Goal: Task Accomplishment & Management: Manage account settings

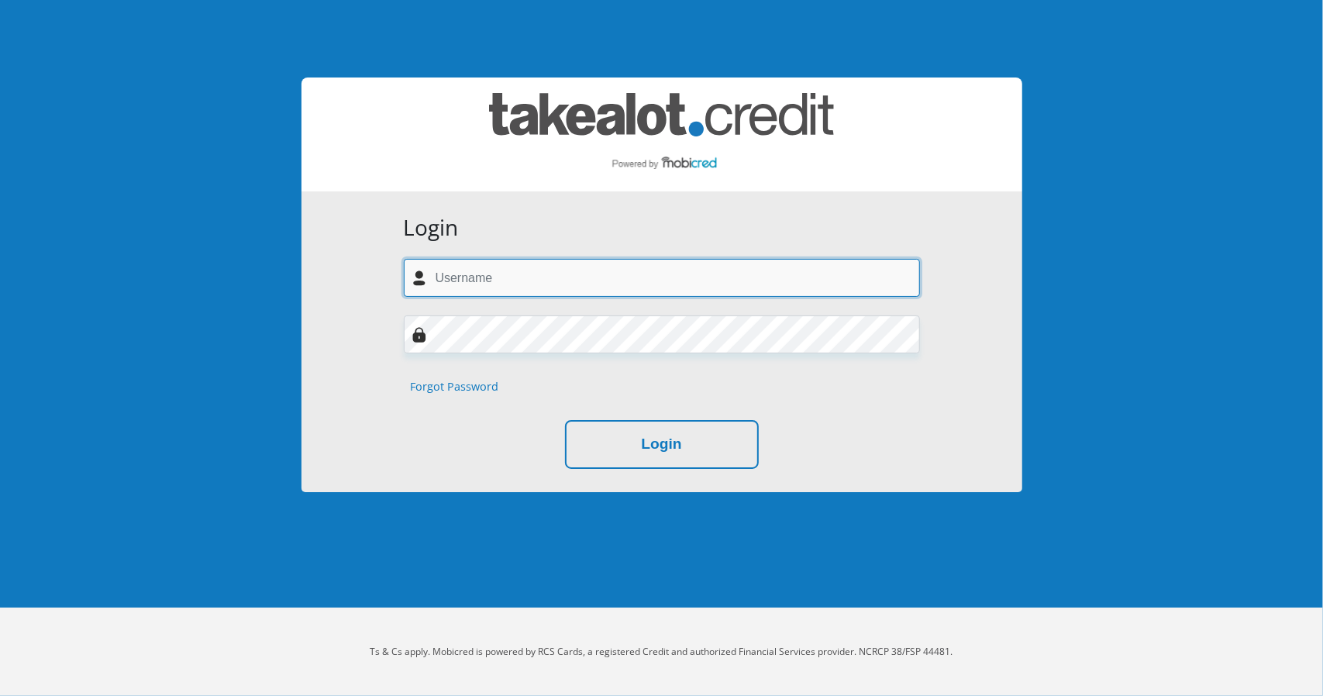
click at [572, 272] on input "text" at bounding box center [662, 278] width 516 height 38
click at [512, 277] on input "text" at bounding box center [662, 278] width 516 height 38
type input "craig.swart@gmail.com"
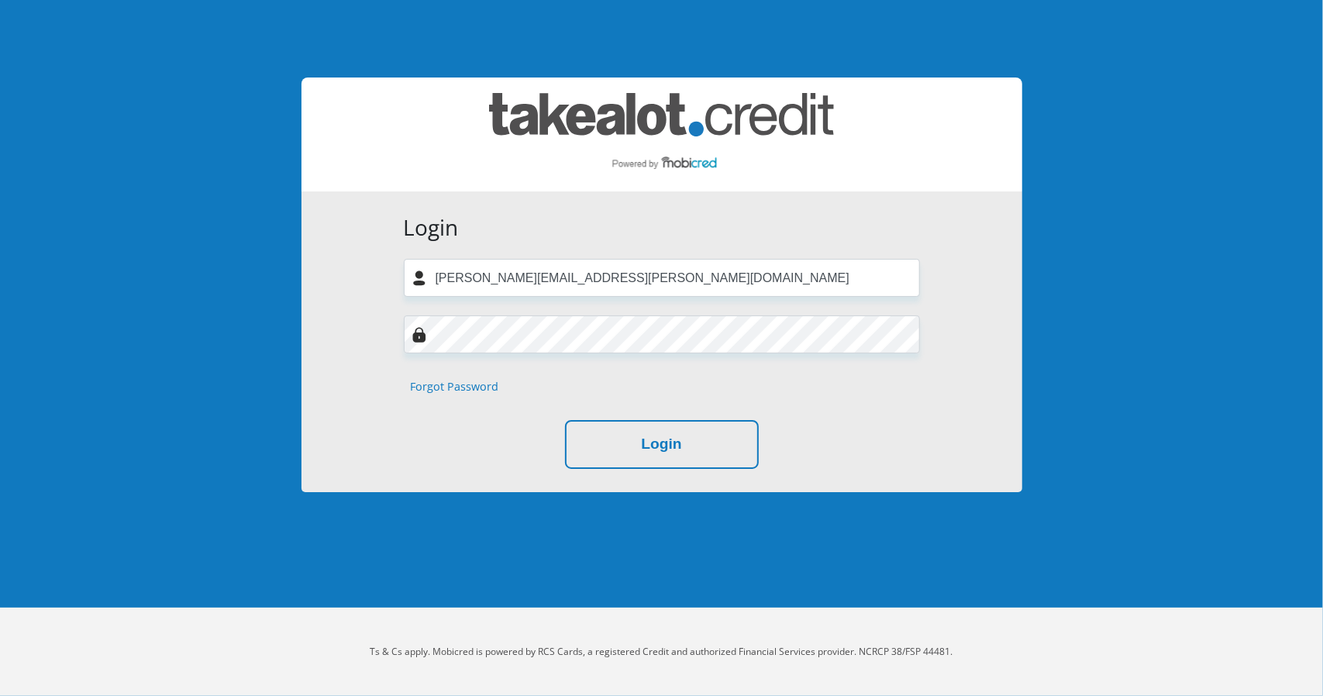
click at [471, 388] on link "Forgot Password" at bounding box center [455, 386] width 88 height 17
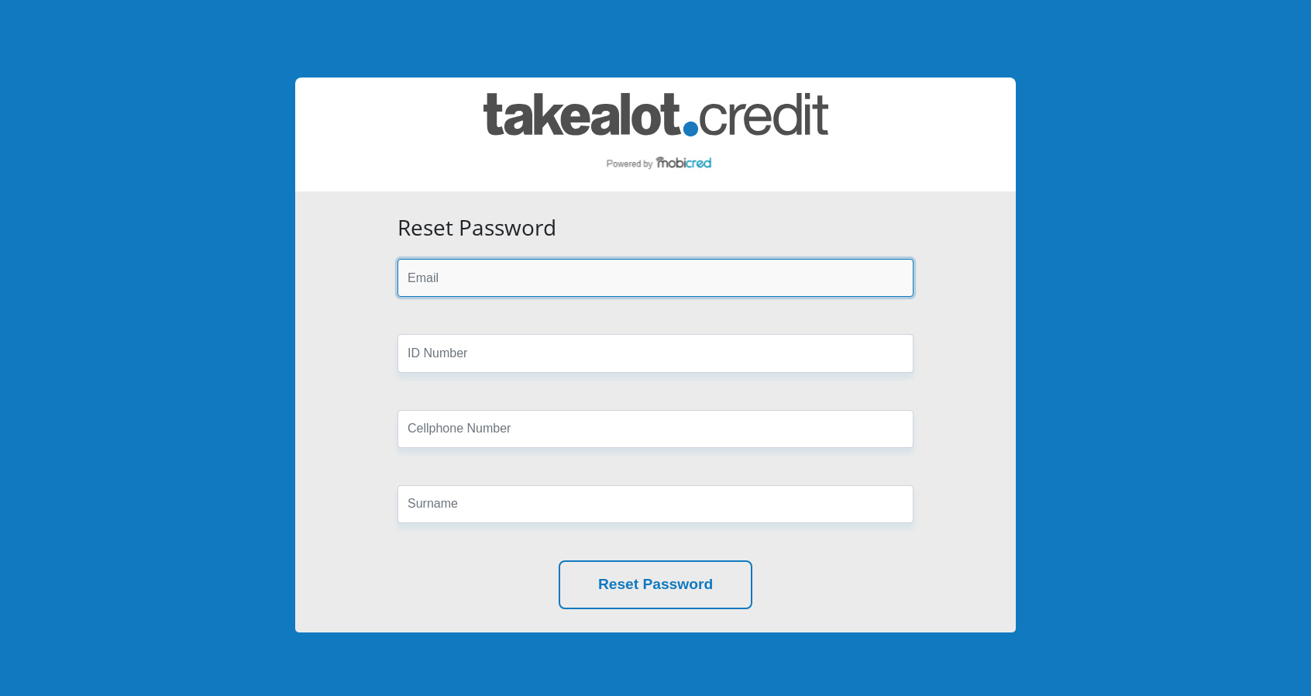
click at [492, 283] on input "email" at bounding box center [656, 278] width 516 height 38
type input "[PERSON_NAME][EMAIL_ADDRESS][PERSON_NAME][DOMAIN_NAME]"
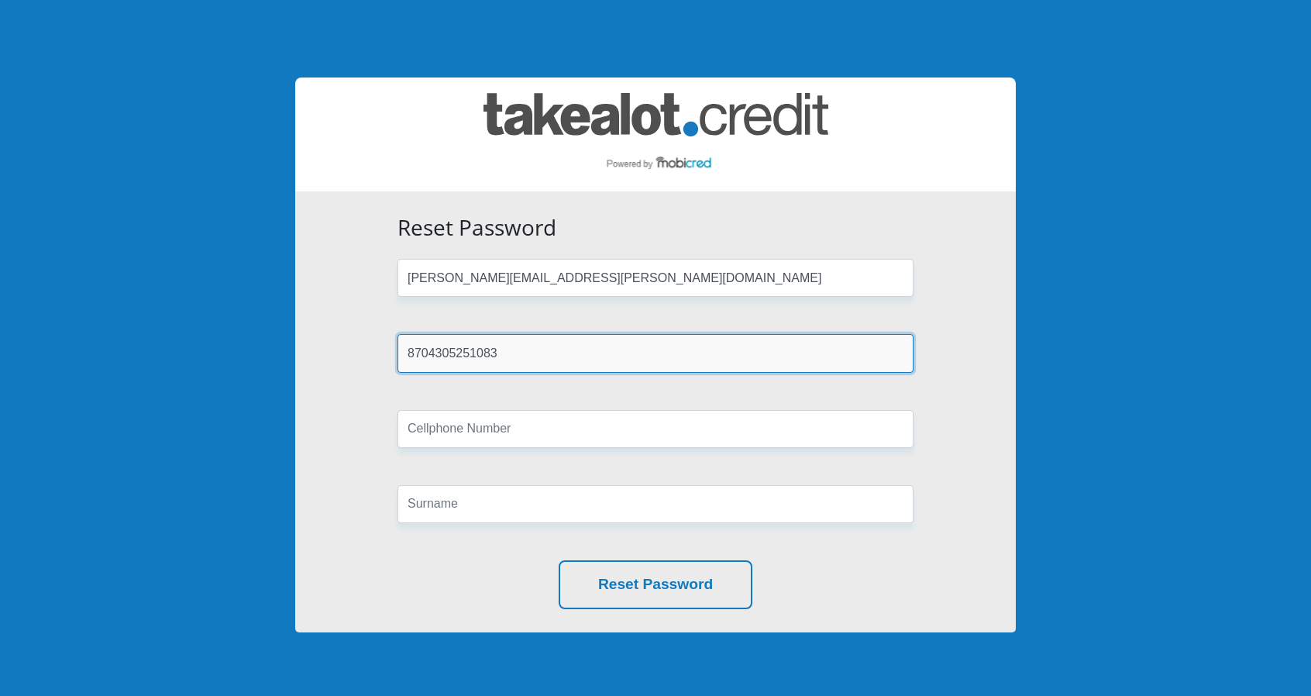
type input "8704305251083"
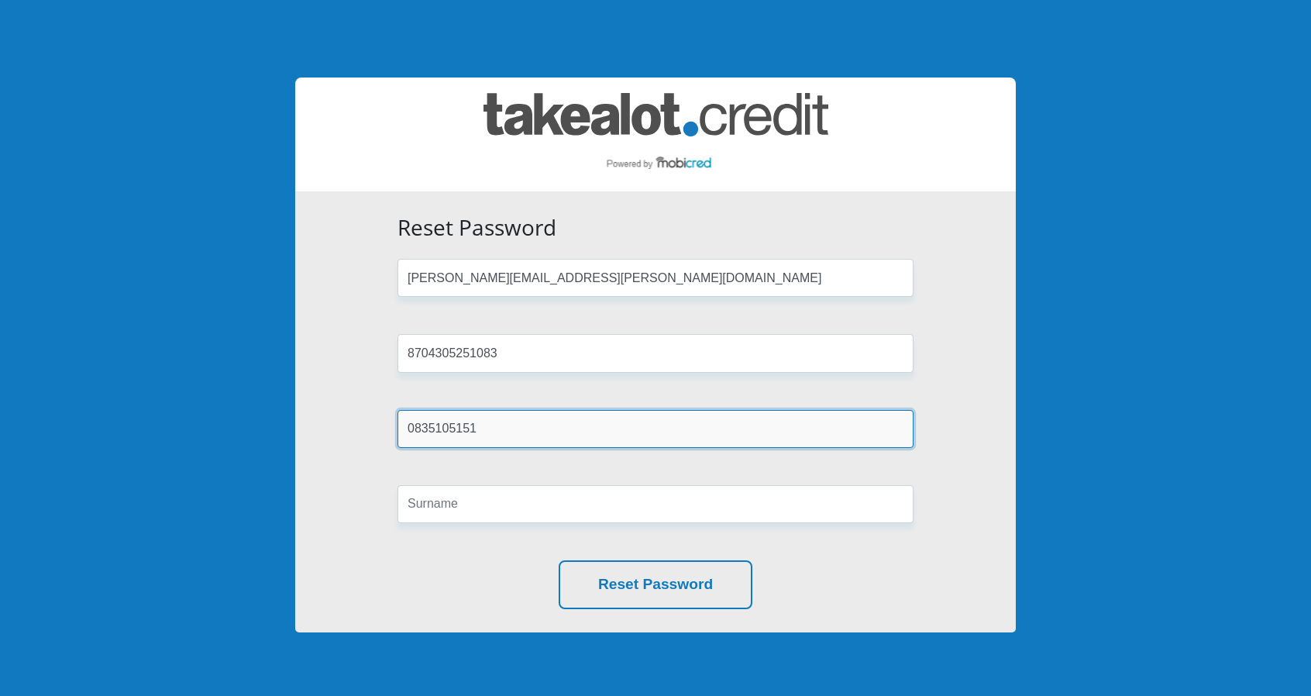
type input "0835105151"
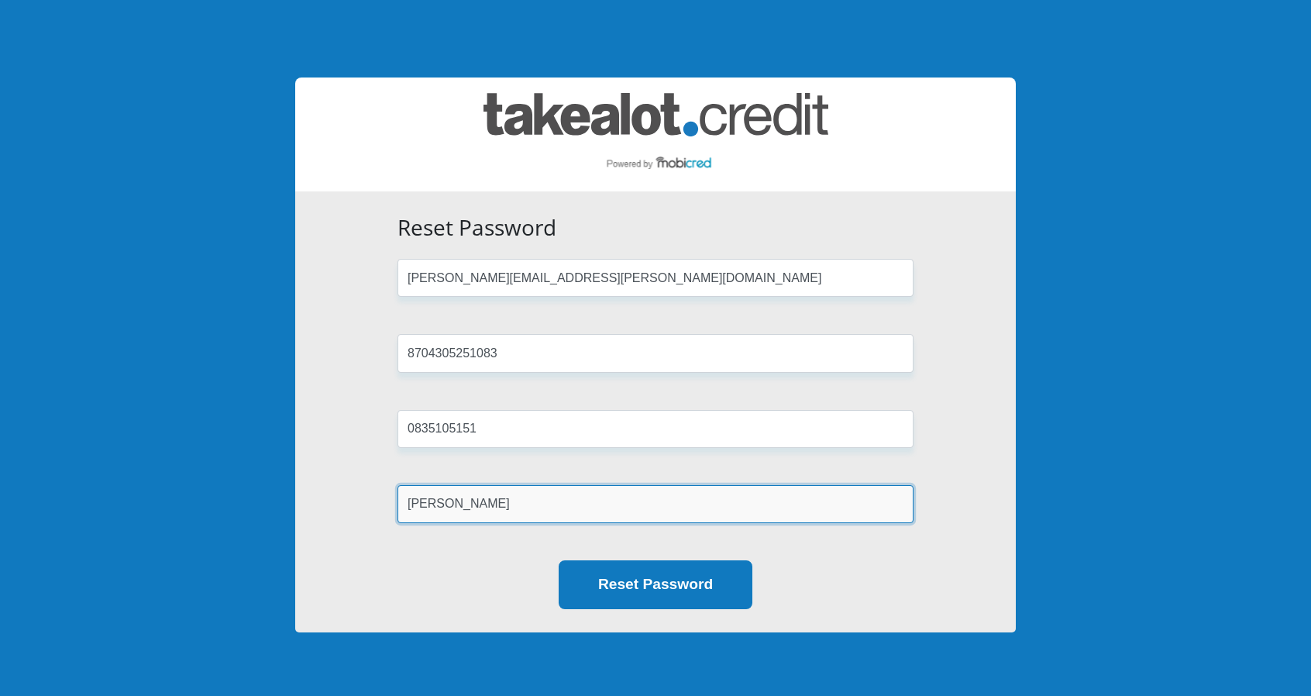
type input "Swart"
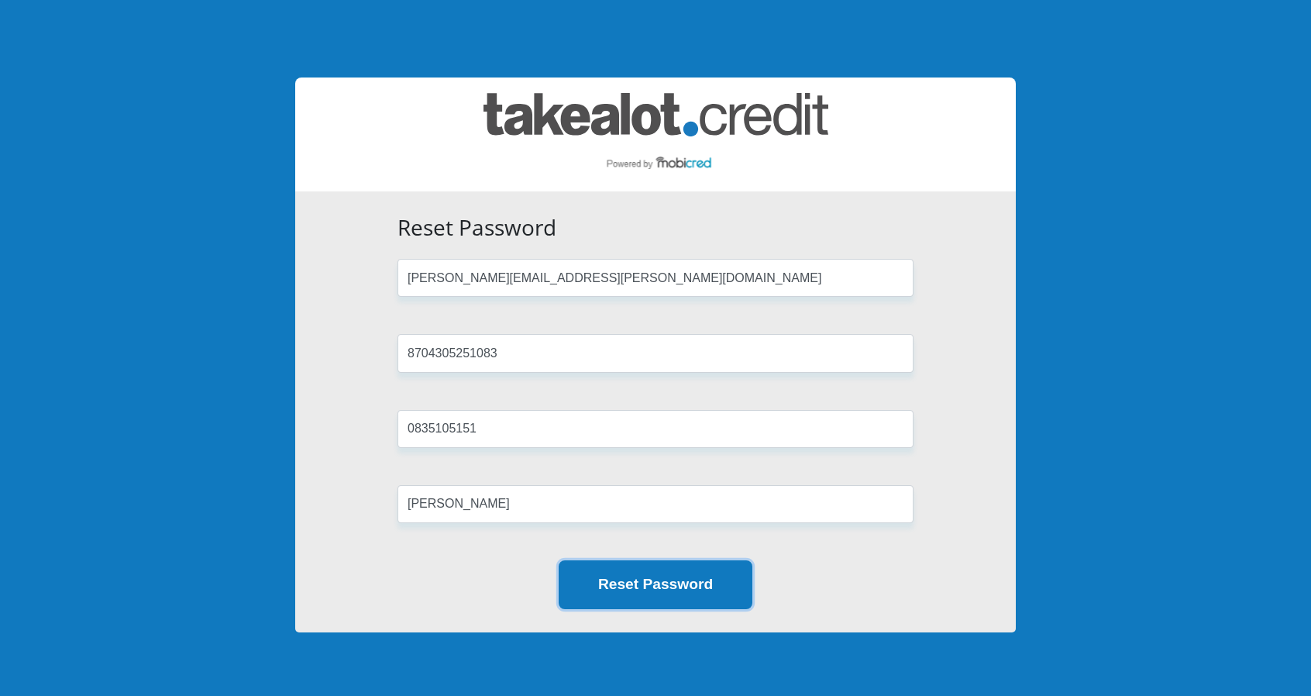
click at [688, 582] on button "Reset Password" at bounding box center [656, 584] width 194 height 49
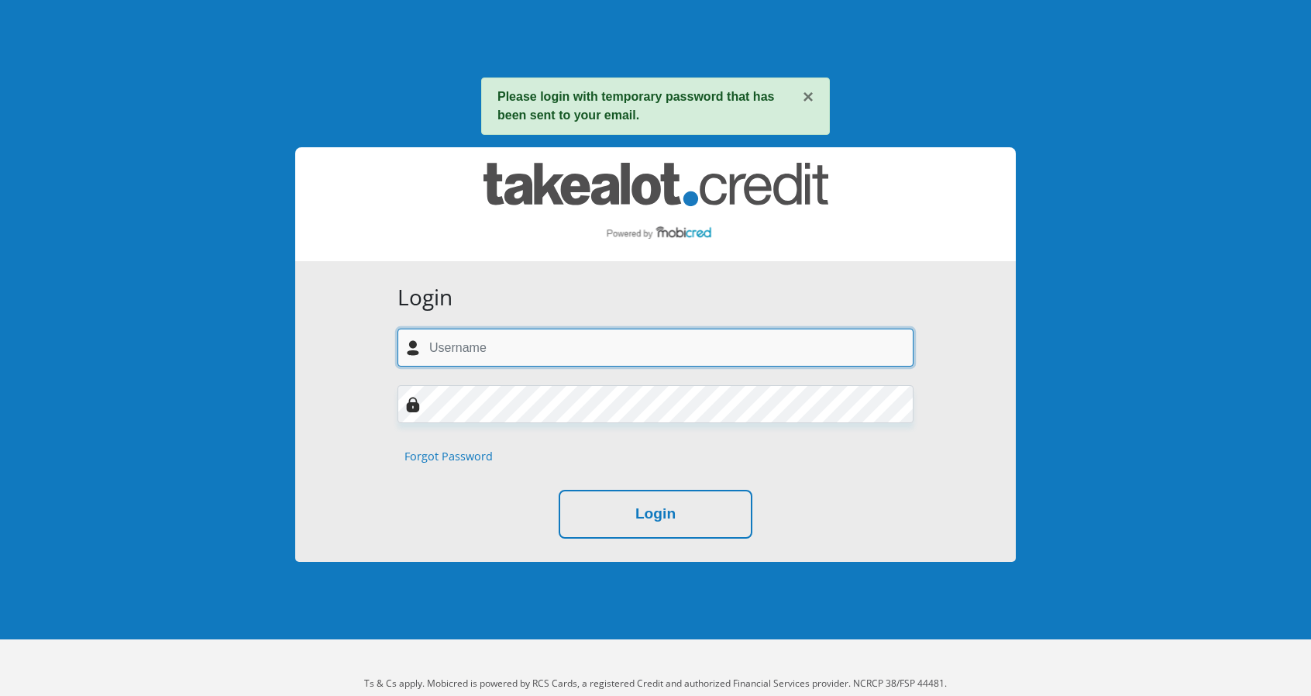
click at [510, 353] on input "text" at bounding box center [656, 348] width 516 height 38
type input "craig.swart@gmail.com"
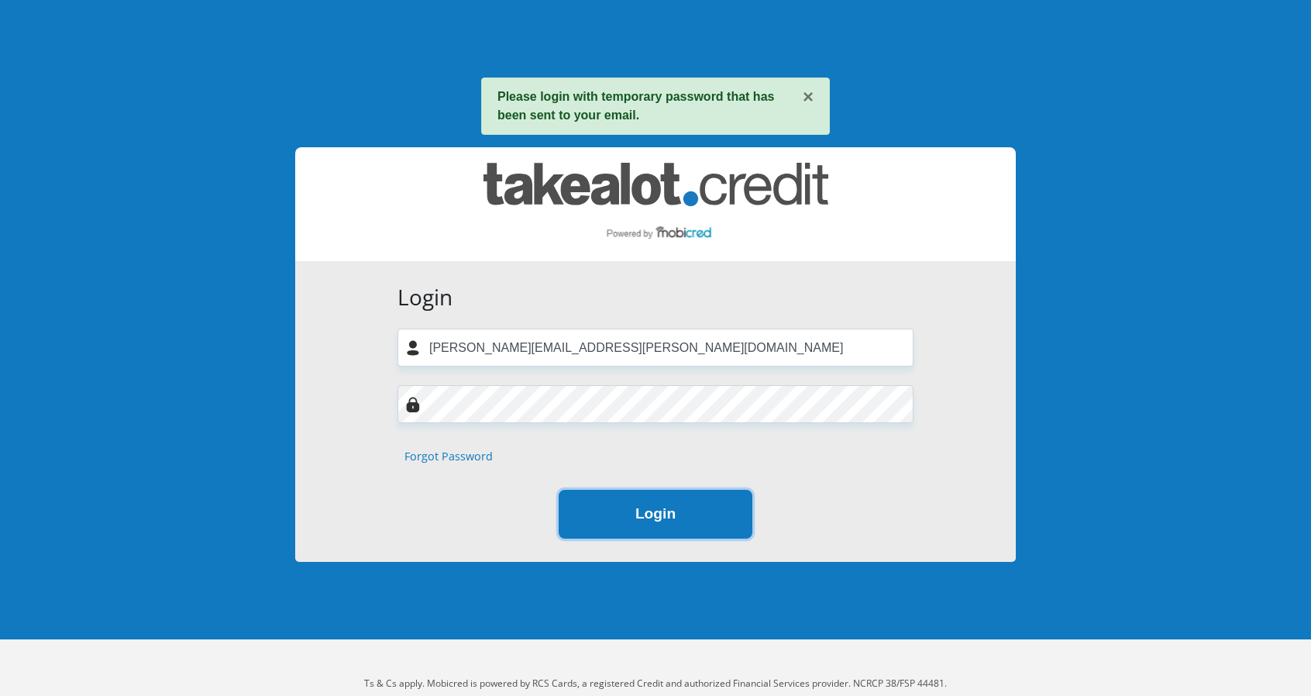
click at [705, 518] on button "Login" at bounding box center [656, 514] width 194 height 49
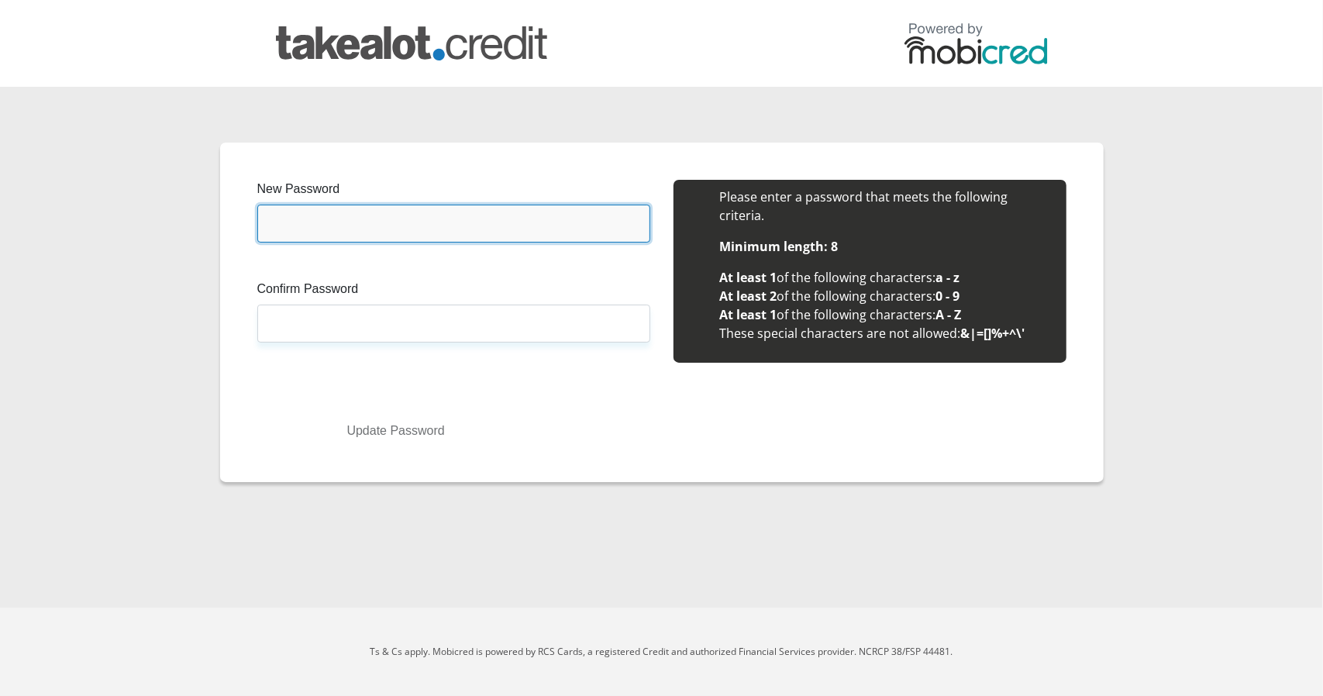
click at [551, 223] on input "New Password" at bounding box center [453, 224] width 393 height 38
type input "8704305251083@Ccswart"
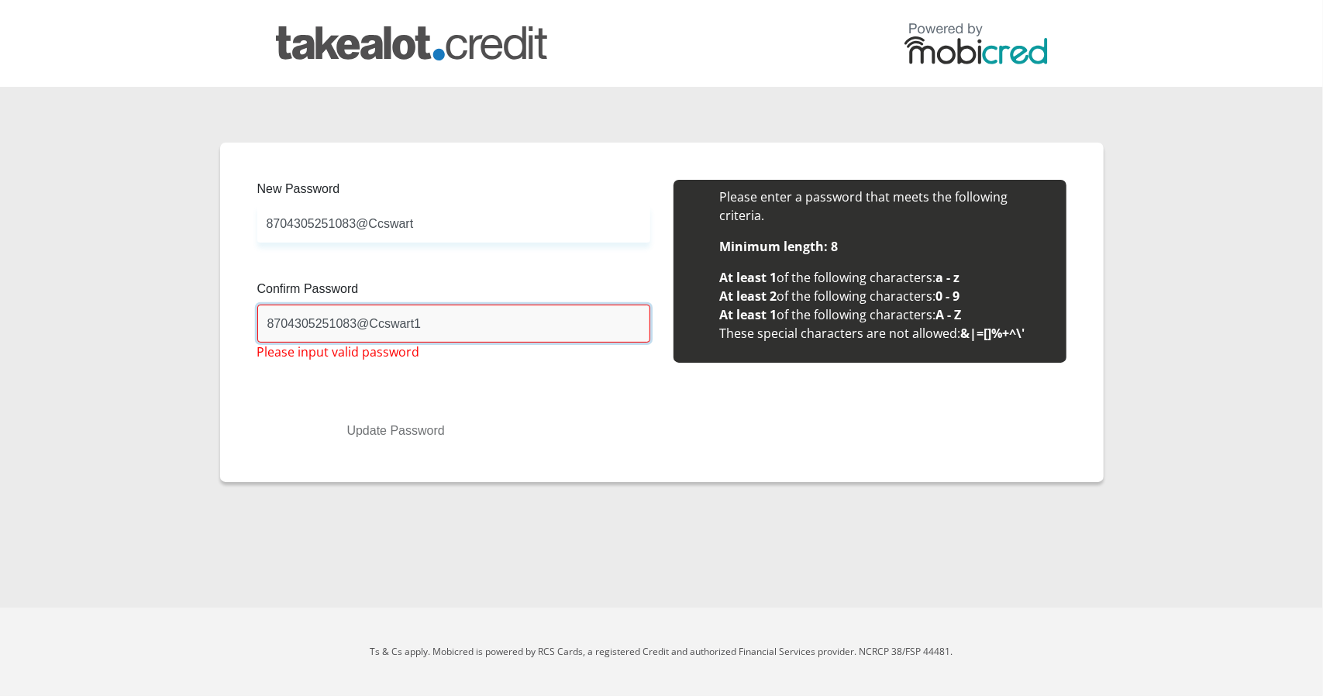
type input "8704305251083@Ccswart1"
click at [443, 229] on input "8704305251083@Ccswart" at bounding box center [453, 224] width 393 height 38
type input "8704305251083@Ccswart1"
click at [442, 331] on input "8704305251083@Ccswart1" at bounding box center [453, 324] width 393 height 38
click at [423, 227] on input "8704305251083@Ccswart1" at bounding box center [453, 224] width 393 height 38
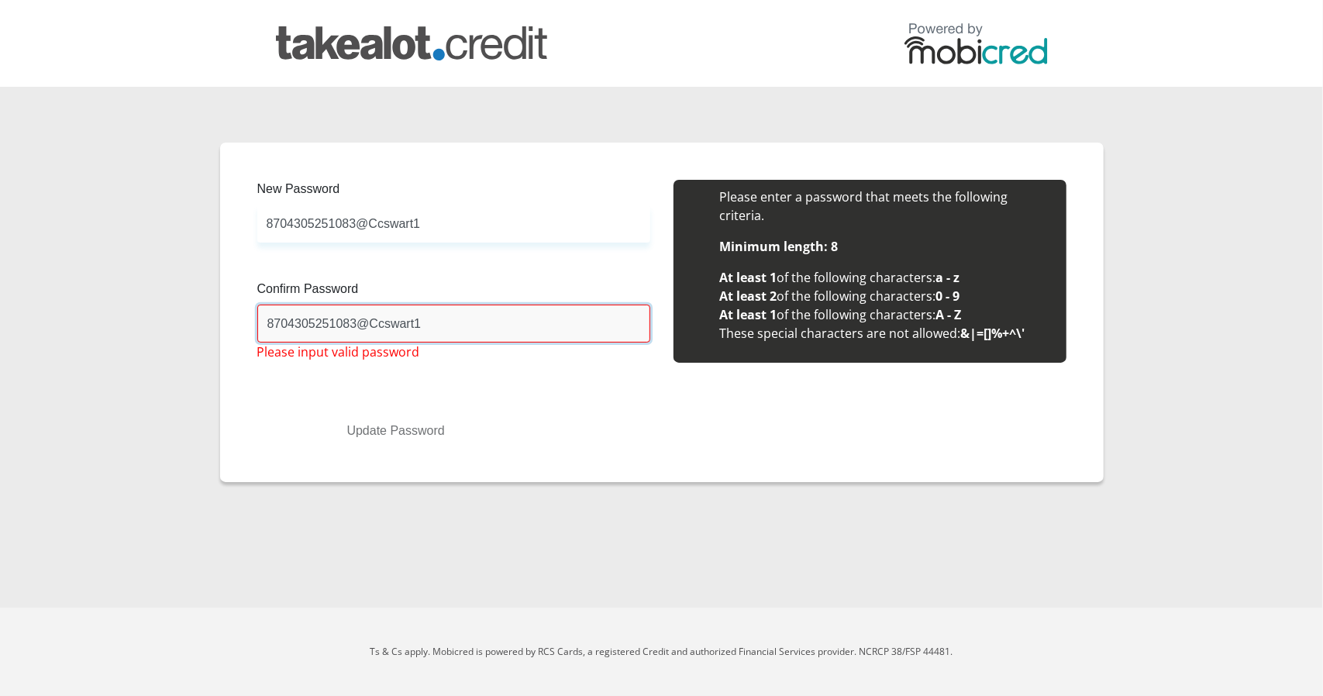
click at [467, 327] on input "8704305251083@Ccswart1" at bounding box center [453, 324] width 393 height 38
click at [462, 309] on input "8704305251083@Ccswart1" at bounding box center [453, 324] width 393 height 38
drag, startPoint x: 451, startPoint y: 224, endPoint x: 225, endPoint y: 227, distance: 226.4
click at [88, 229] on section "New Password 8704305251083@Ccswart1 Please input valid password Confirm Passwor…" at bounding box center [661, 312] width 1323 height 451
click at [358, 328] on input "8704305251083@Ccswart1" at bounding box center [453, 324] width 393 height 38
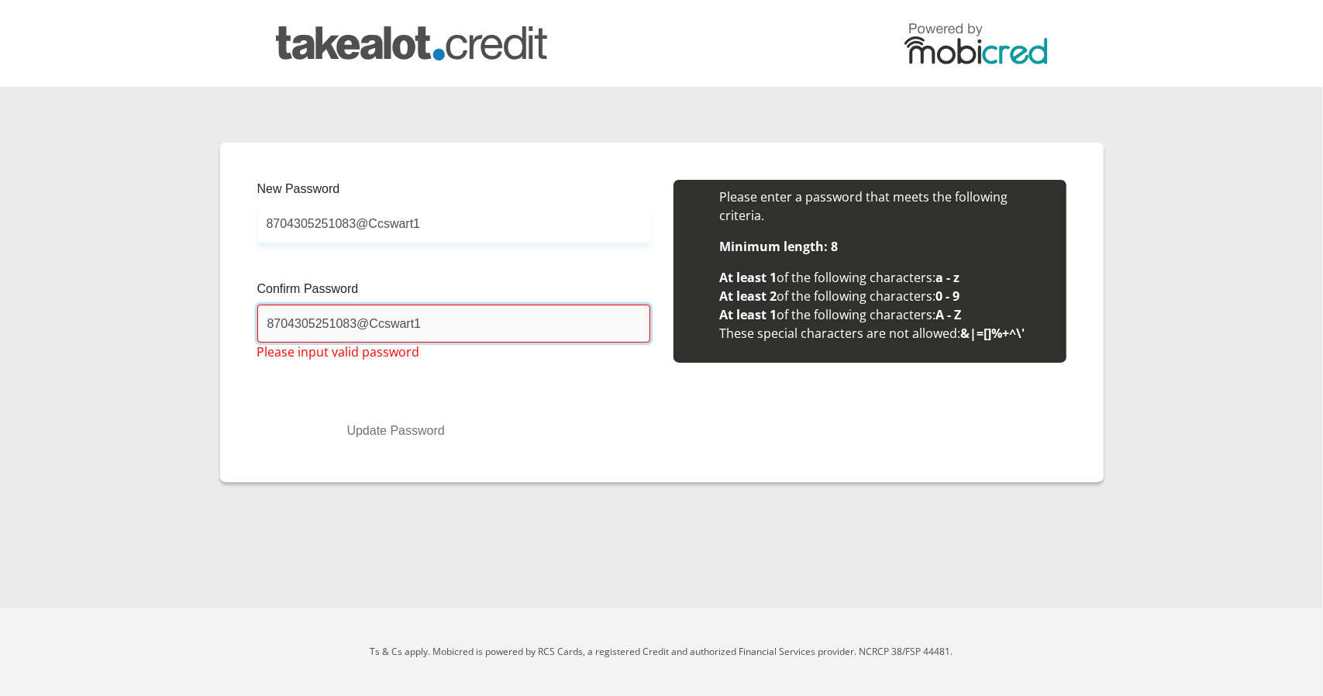
click at [358, 328] on input "8704305251083@Ccswart1" at bounding box center [453, 324] width 393 height 38
drag, startPoint x: 358, startPoint y: 328, endPoint x: 343, endPoint y: 322, distance: 16.4
click at [330, 326] on input "8704305251083@Ccswart1" at bounding box center [453, 324] width 393 height 38
drag, startPoint x: 433, startPoint y: 322, endPoint x: 199, endPoint y: 319, distance: 233.3
click at [197, 320] on section "New Password 8704305251083@Ccswart1 Please input valid password Confirm Passwor…" at bounding box center [661, 312] width 1323 height 451
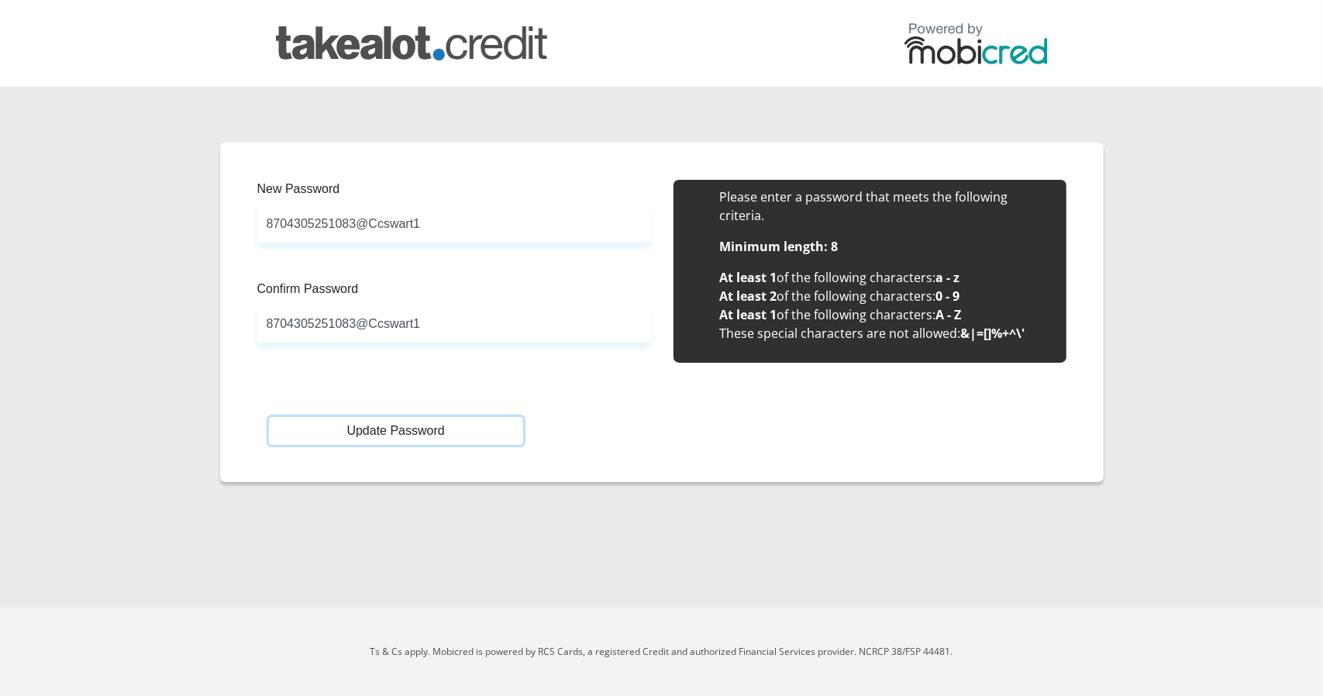
click at [371, 428] on button "Update Password" at bounding box center [396, 431] width 254 height 28
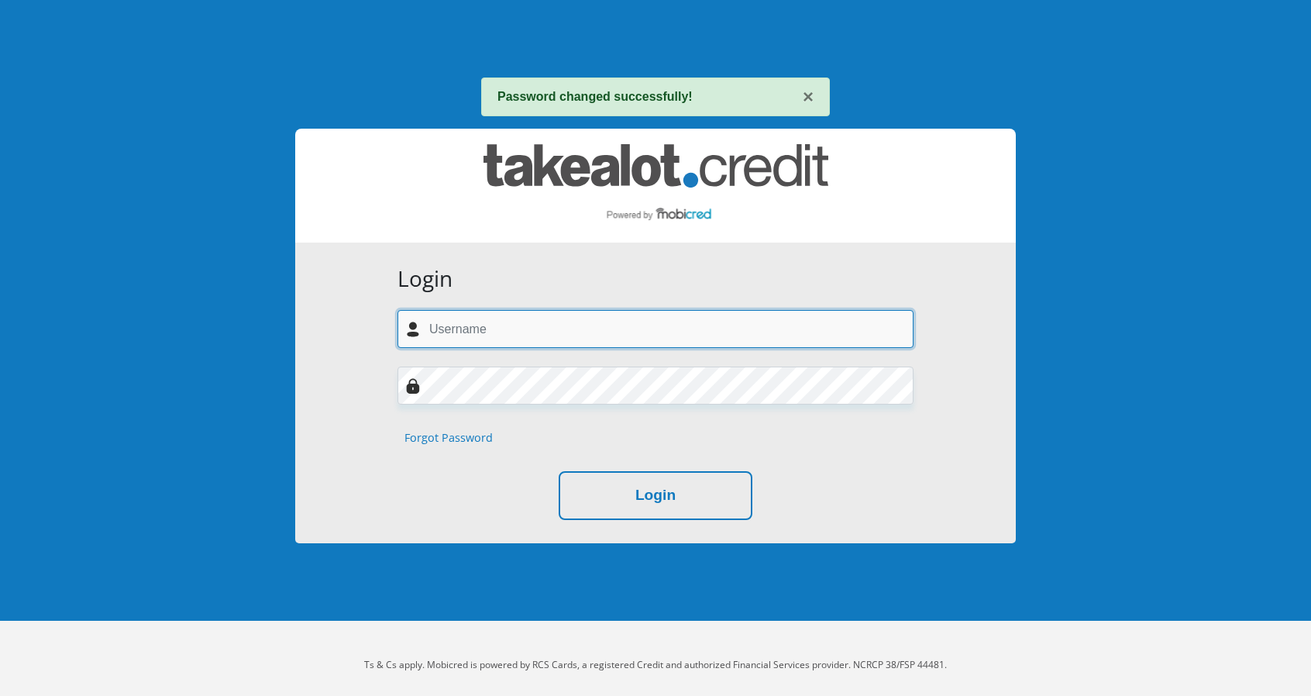
click at [468, 333] on input "text" at bounding box center [656, 329] width 516 height 38
click at [477, 331] on input "text" at bounding box center [656, 329] width 516 height 38
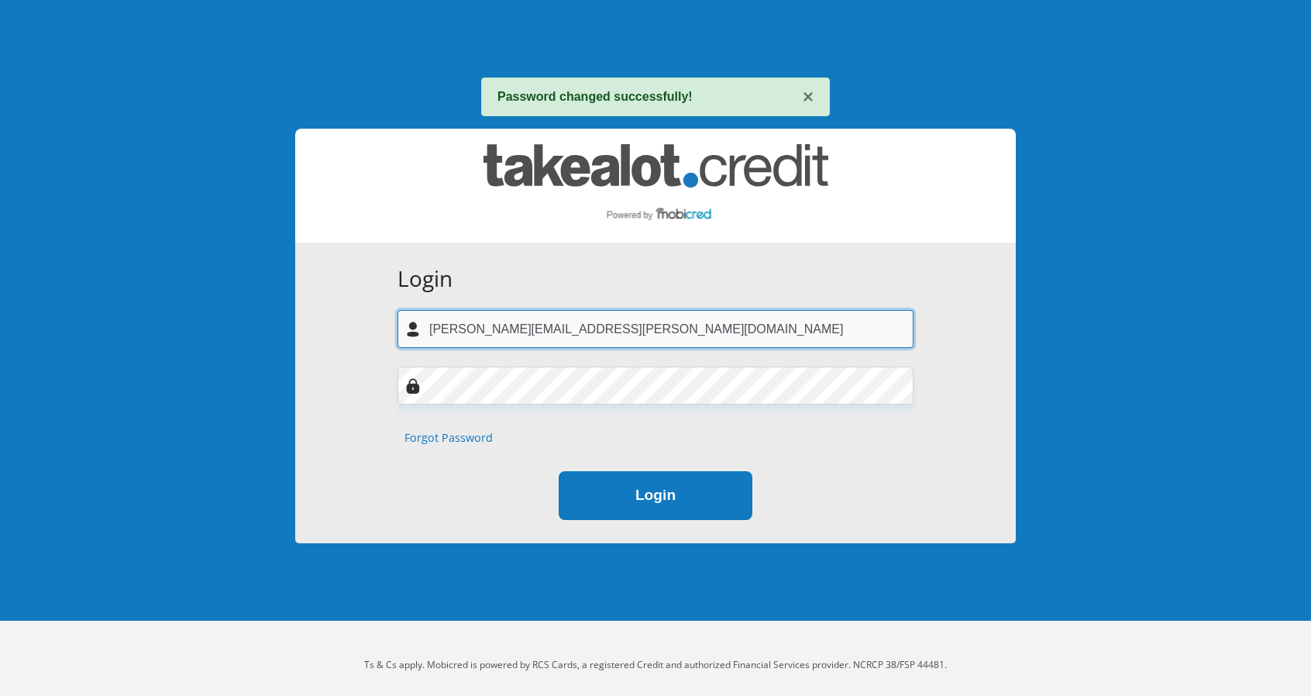
type input "craig.swart@gmail.com"
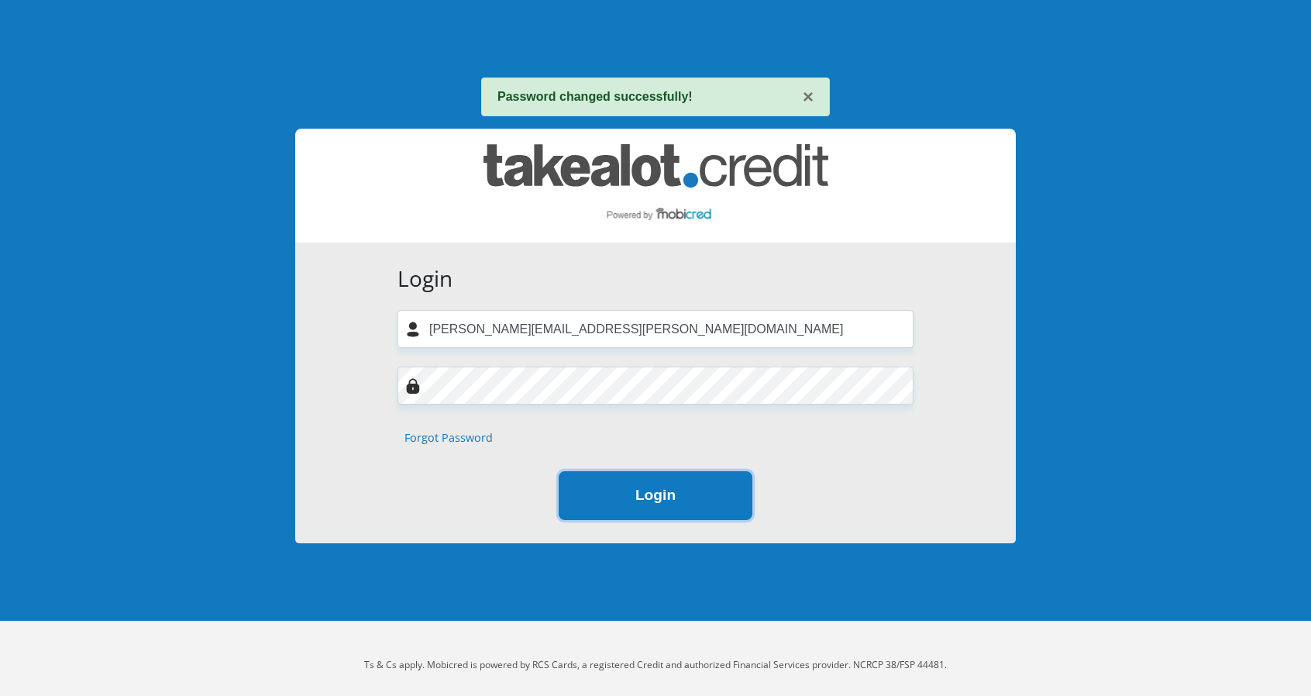
click at [663, 495] on button "Login" at bounding box center [656, 495] width 194 height 49
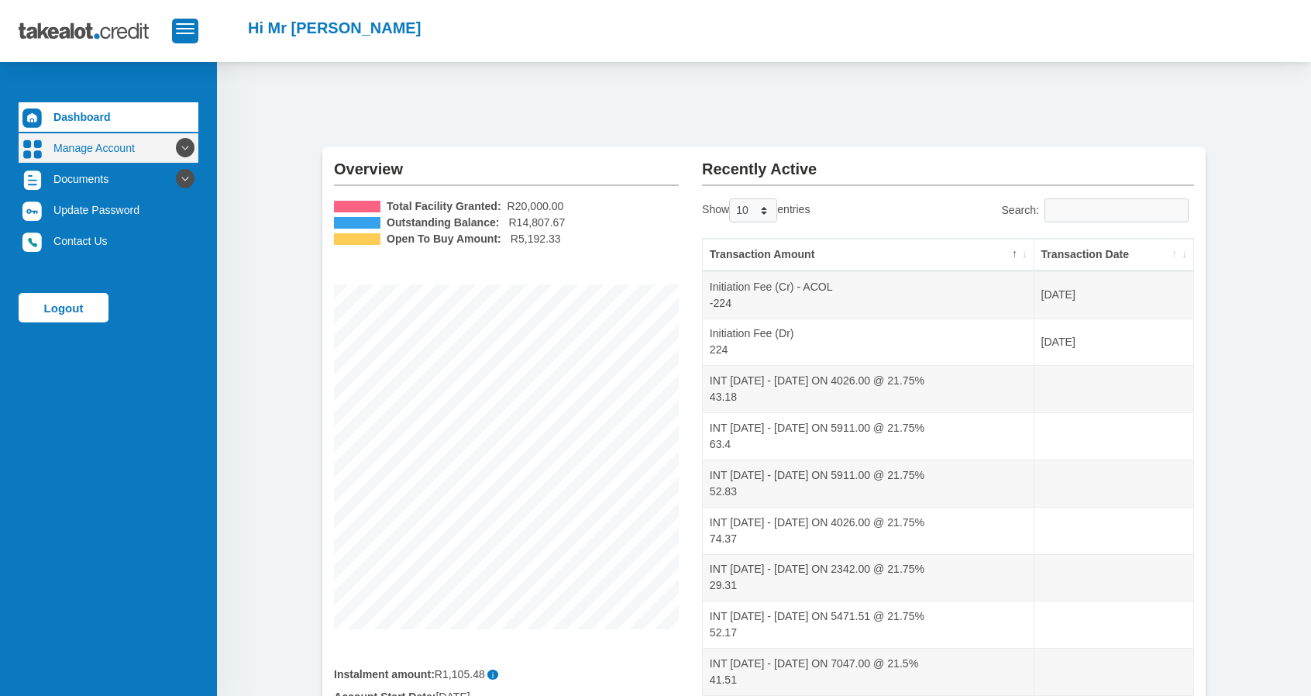
click at [175, 146] on icon at bounding box center [185, 148] width 26 height 26
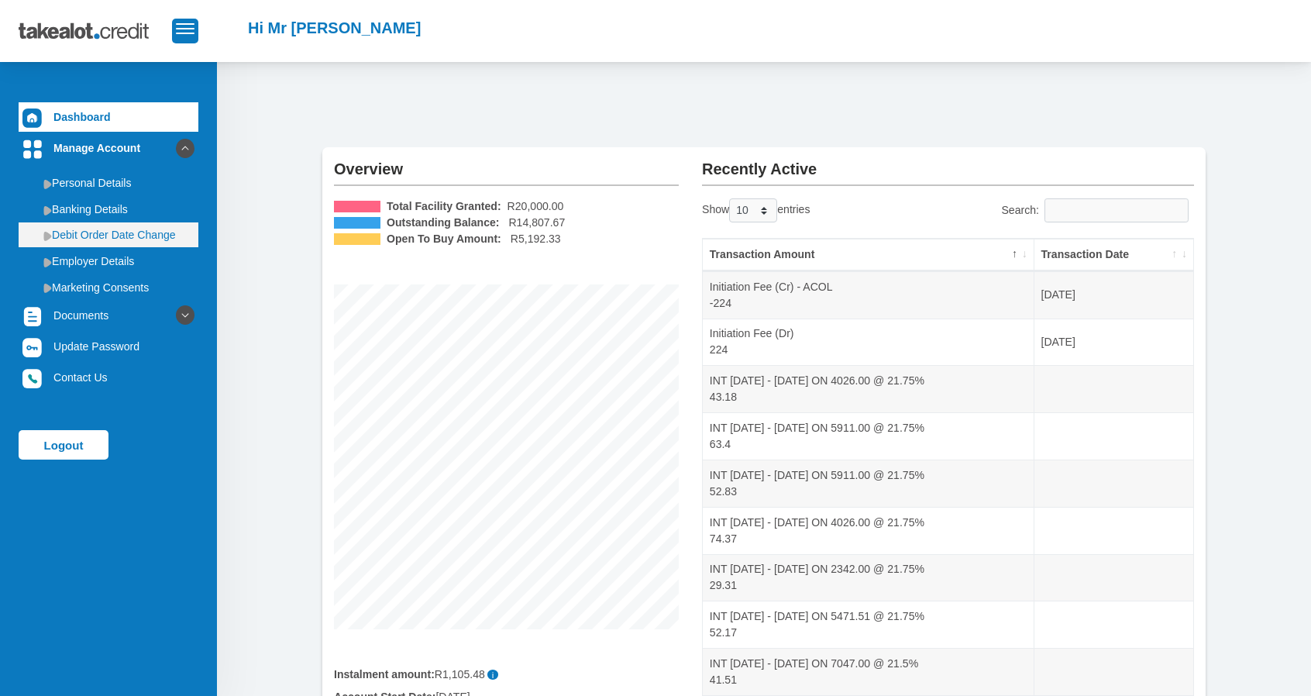
click at [122, 238] on link "Debit Order Date Change" at bounding box center [109, 234] width 180 height 25
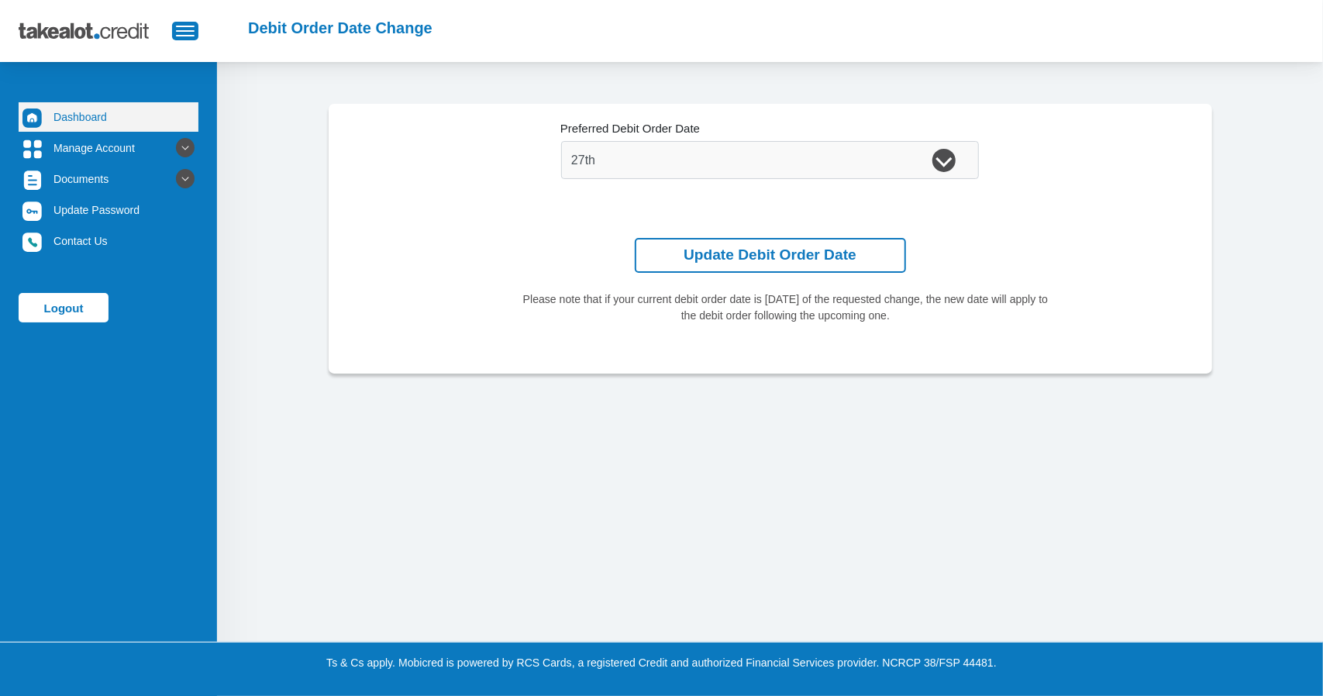
click at [113, 124] on link "Dashboard" at bounding box center [109, 116] width 180 height 29
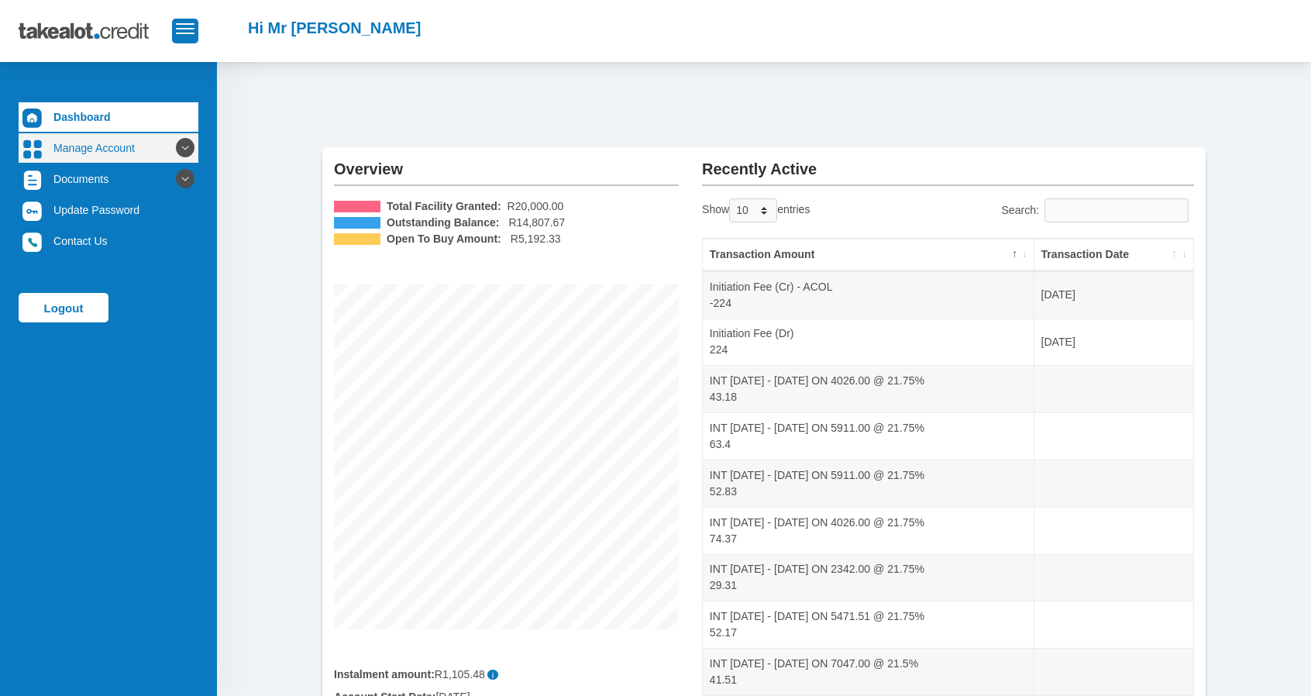
click at [177, 153] on icon at bounding box center [185, 148] width 26 height 26
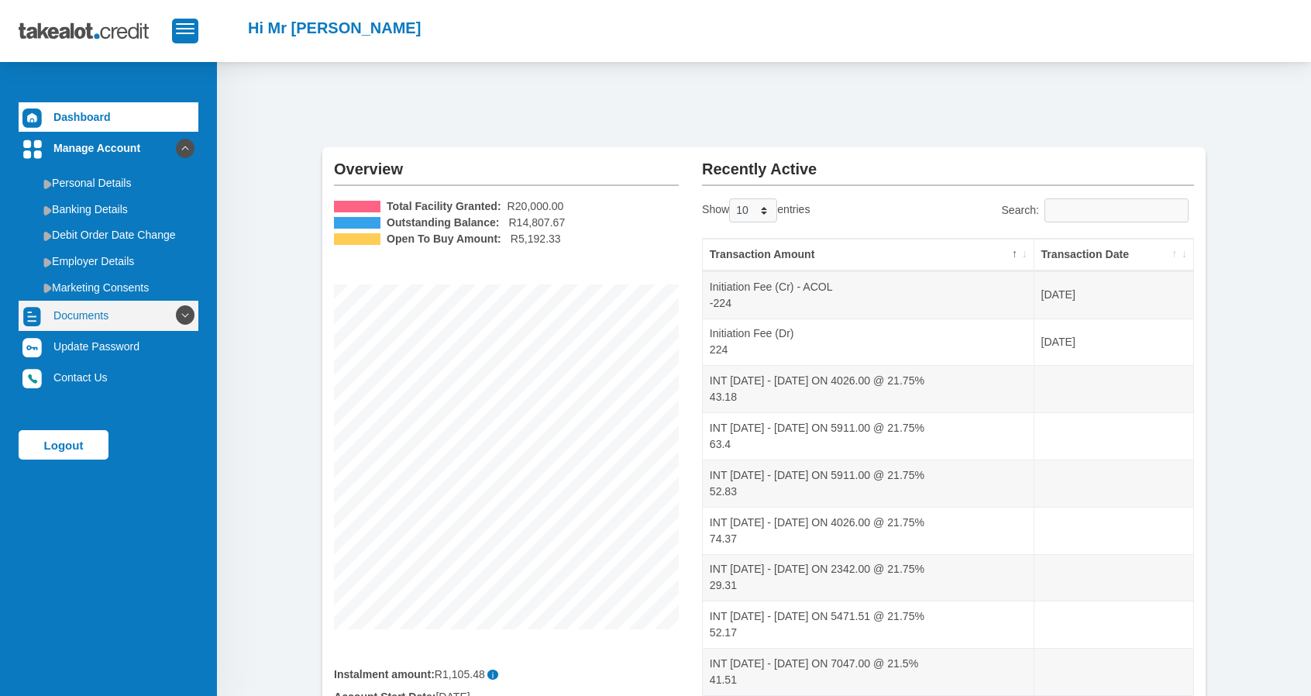
click at [172, 310] on icon at bounding box center [185, 315] width 26 height 26
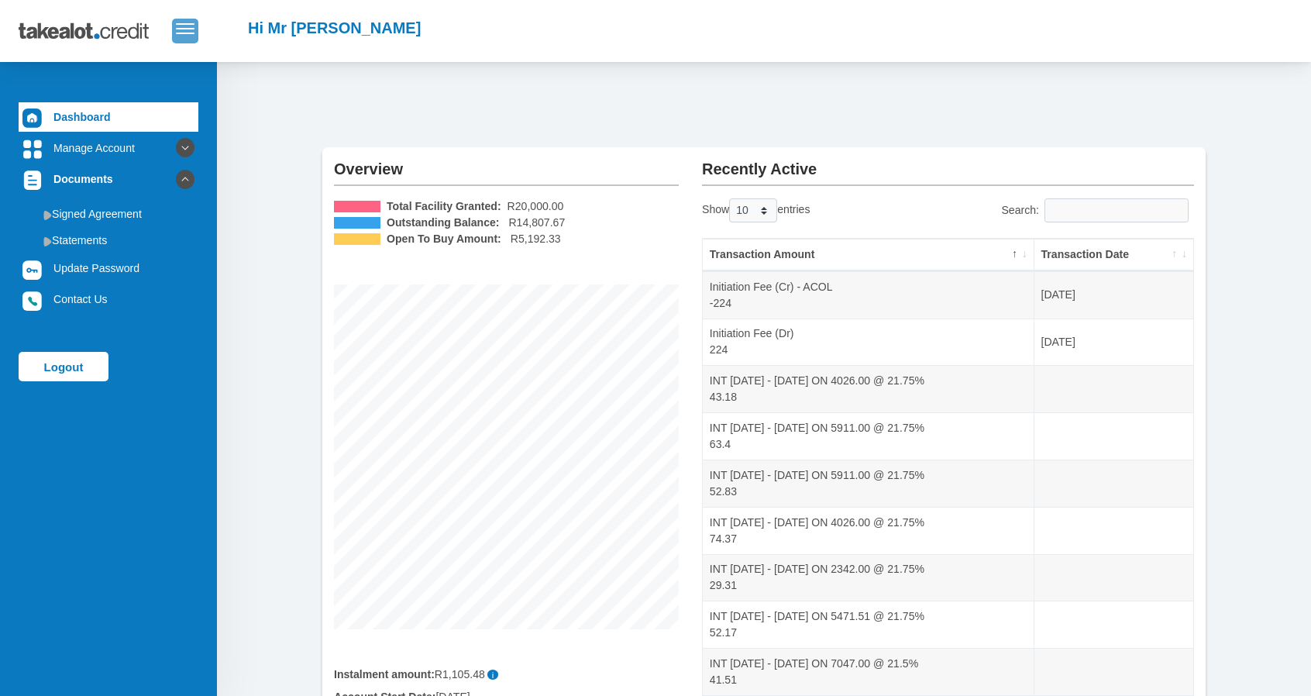
click at [180, 33] on span "button" at bounding box center [185, 28] width 19 height 11
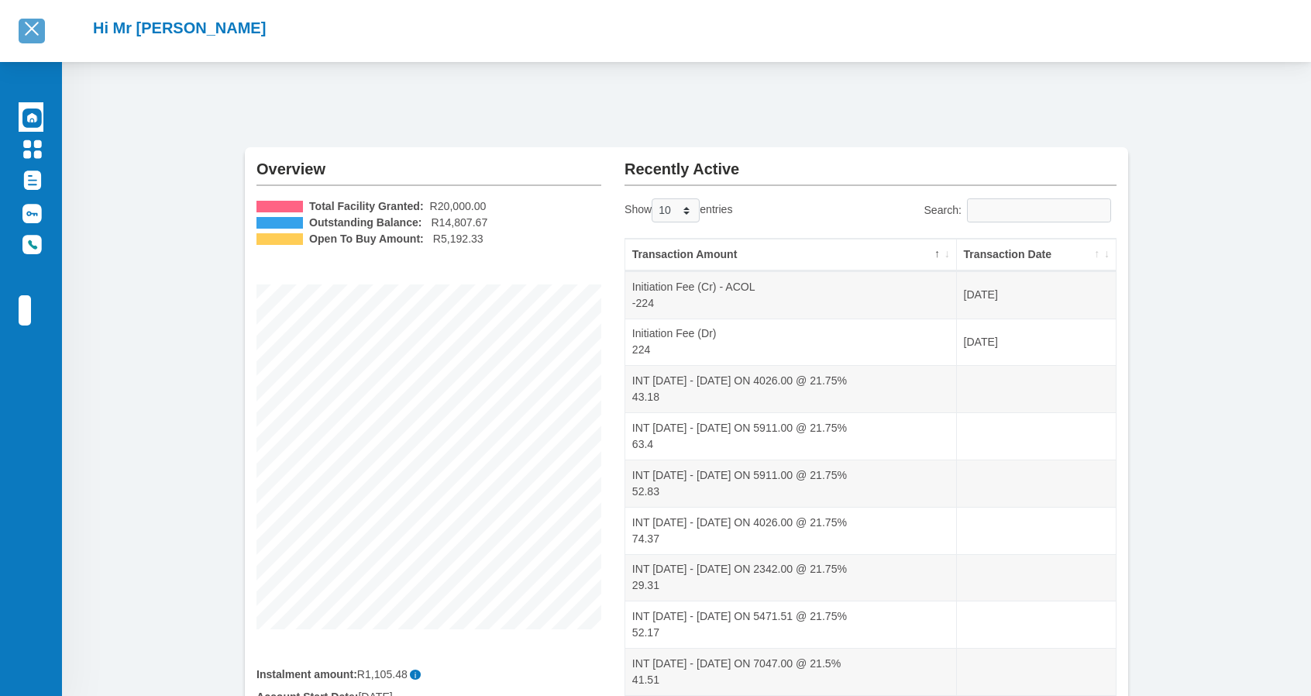
click at [33, 27] on span "button" at bounding box center [32, 29] width 14 height 14
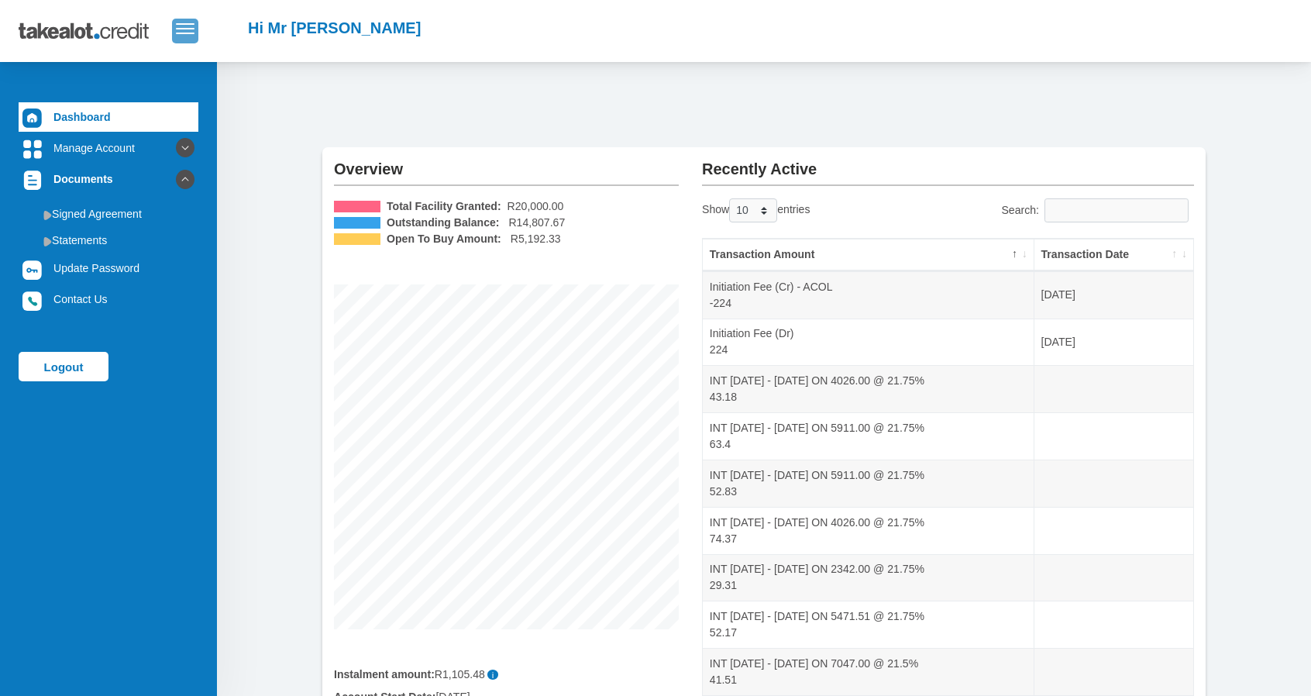
click at [189, 27] on span "button" at bounding box center [185, 28] width 19 height 11
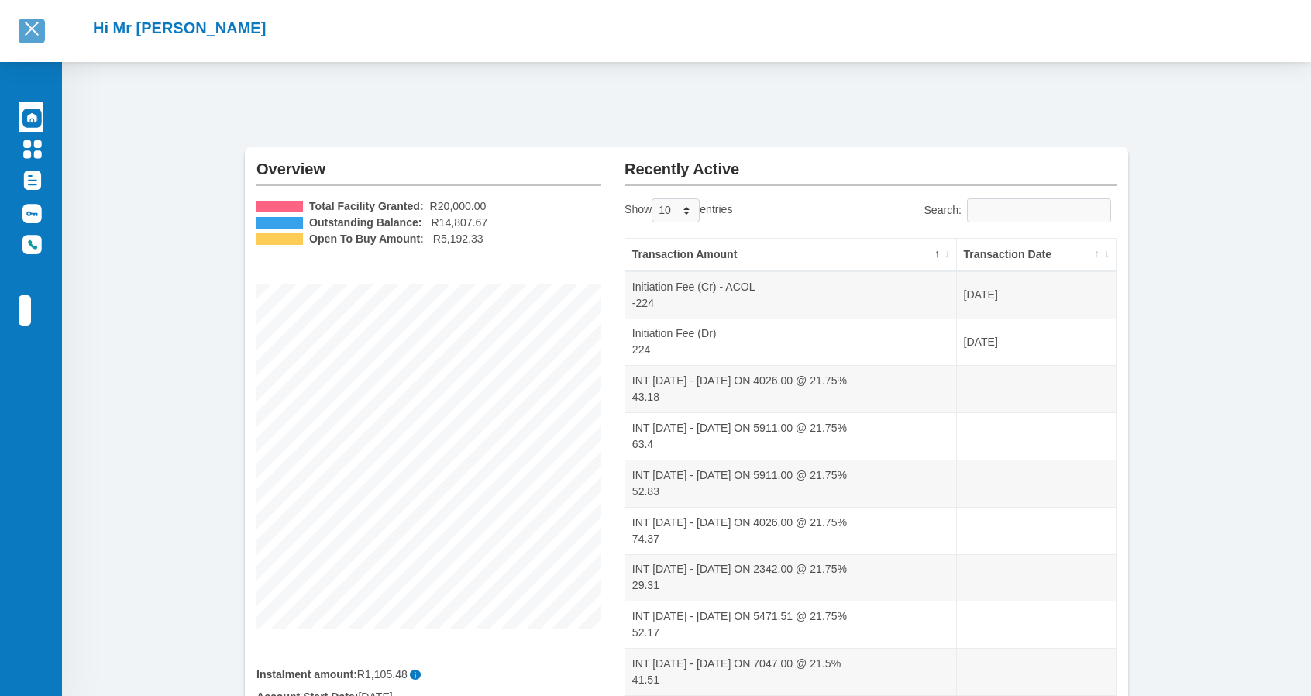
click at [34, 33] on span "button" at bounding box center [32, 29] width 14 height 14
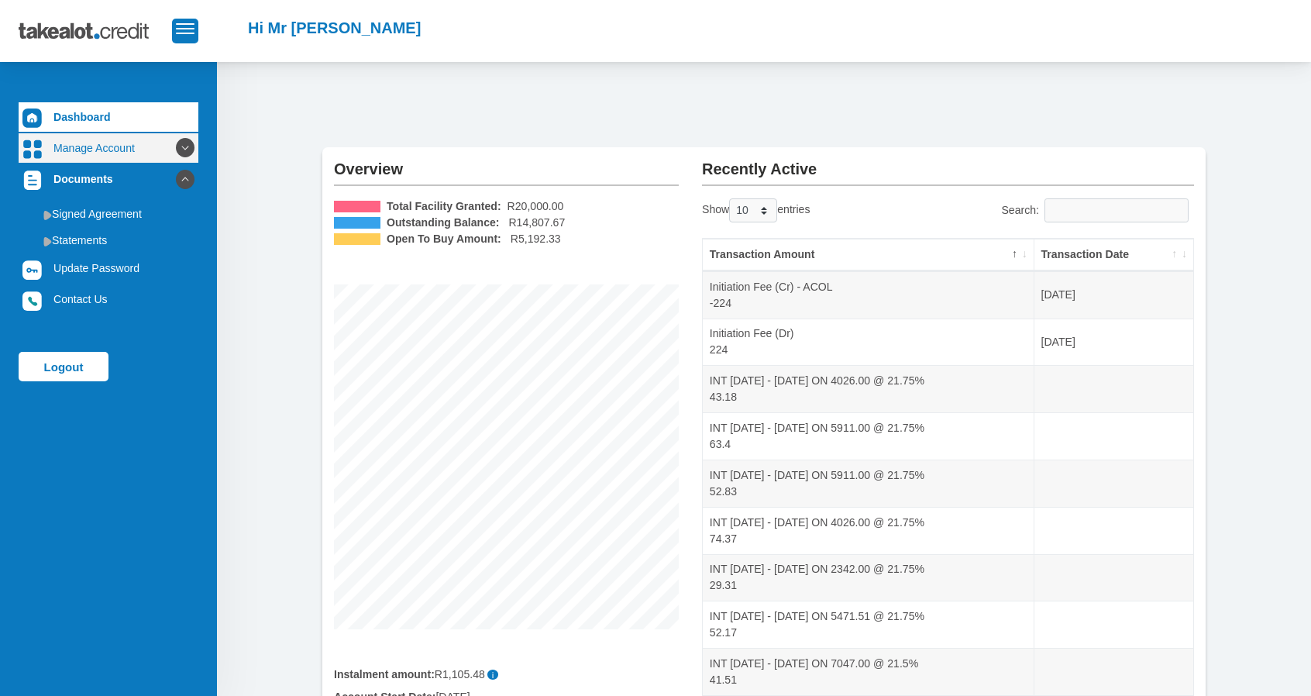
click at [102, 150] on link "Manage Account" at bounding box center [109, 147] width 180 height 29
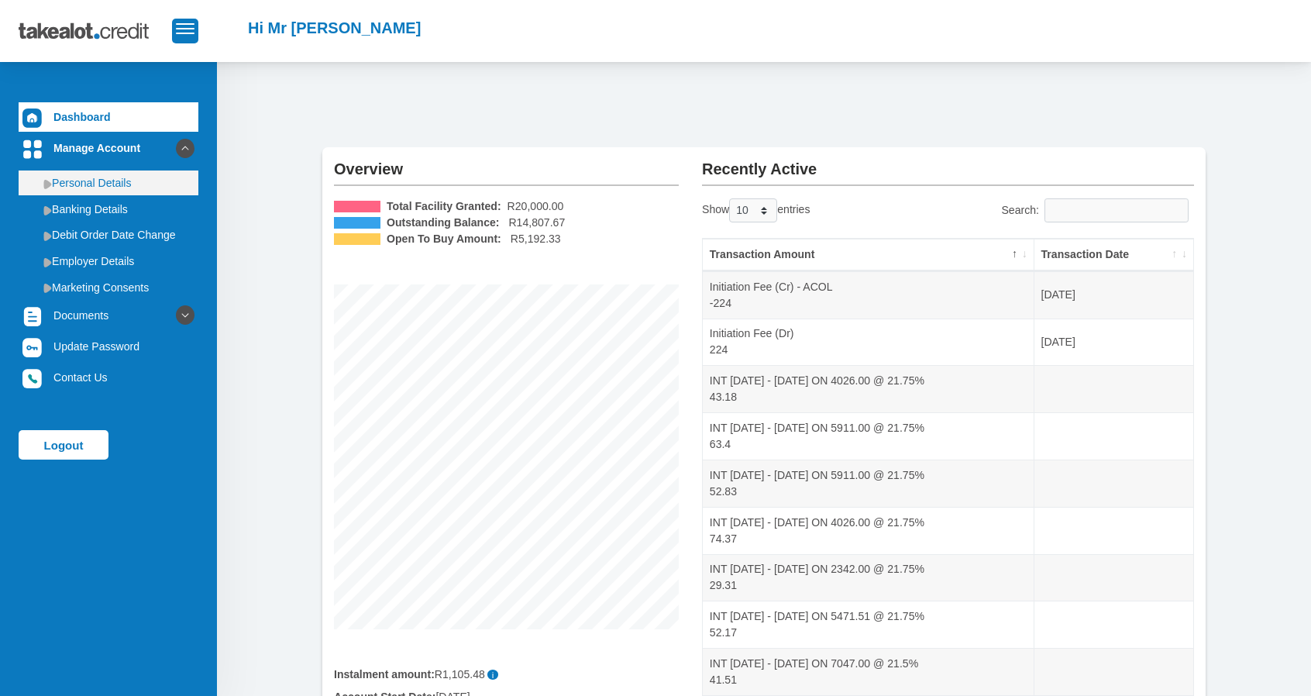
click at [102, 185] on link "Personal Details" at bounding box center [109, 183] width 180 height 25
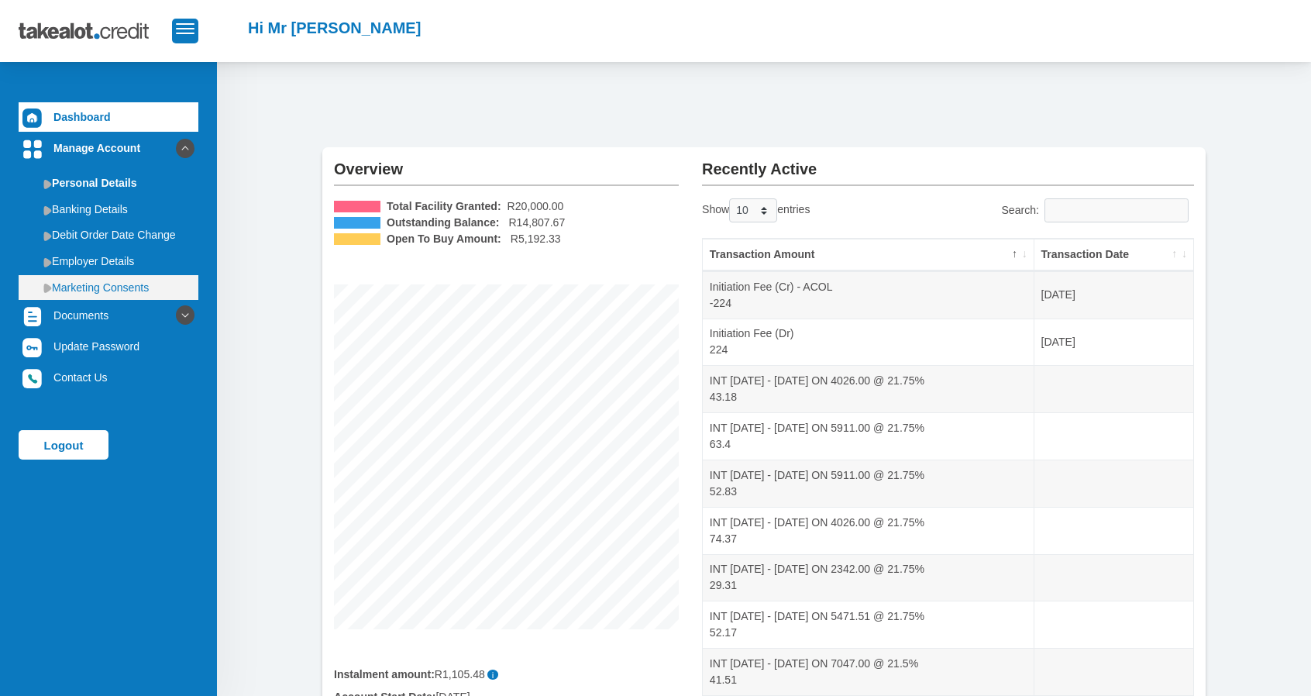
click at [90, 284] on link "Marketing Consents" at bounding box center [109, 287] width 180 height 25
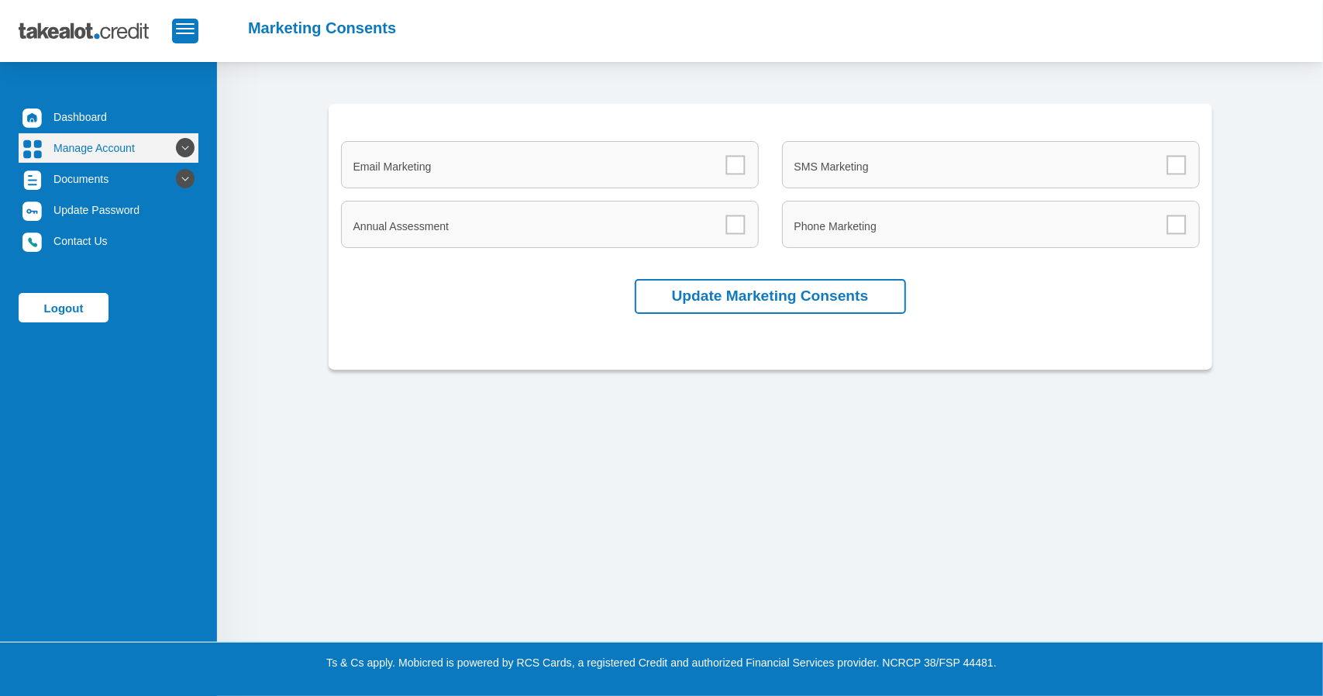
click at [172, 151] on icon at bounding box center [185, 148] width 26 height 26
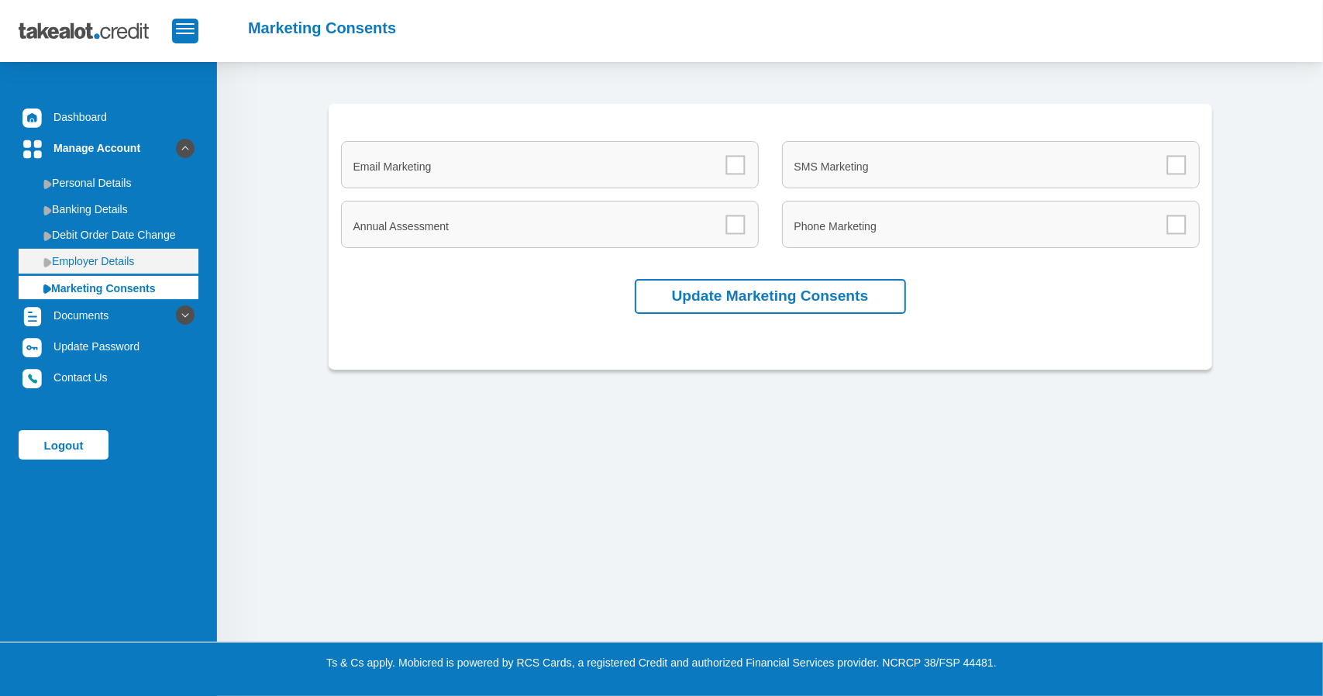
click at [92, 266] on link "Employer Details" at bounding box center [109, 261] width 180 height 25
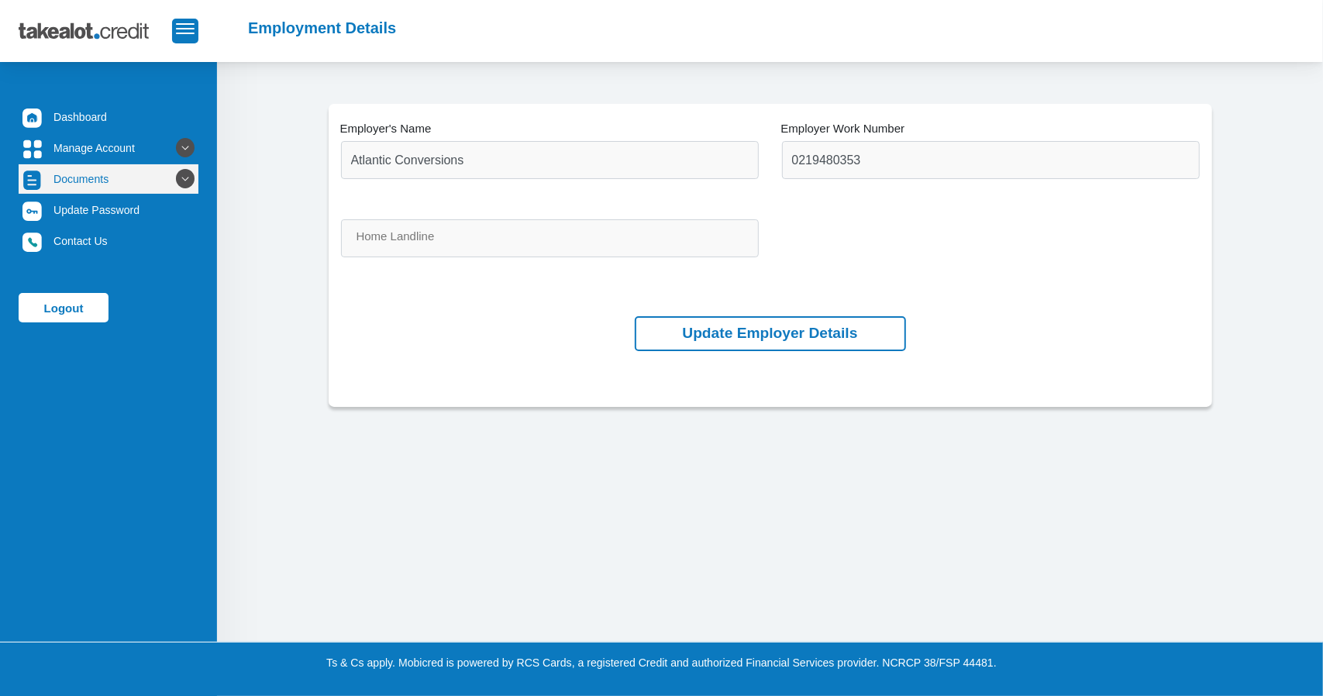
click at [92, 177] on link "Documents" at bounding box center [109, 178] width 180 height 29
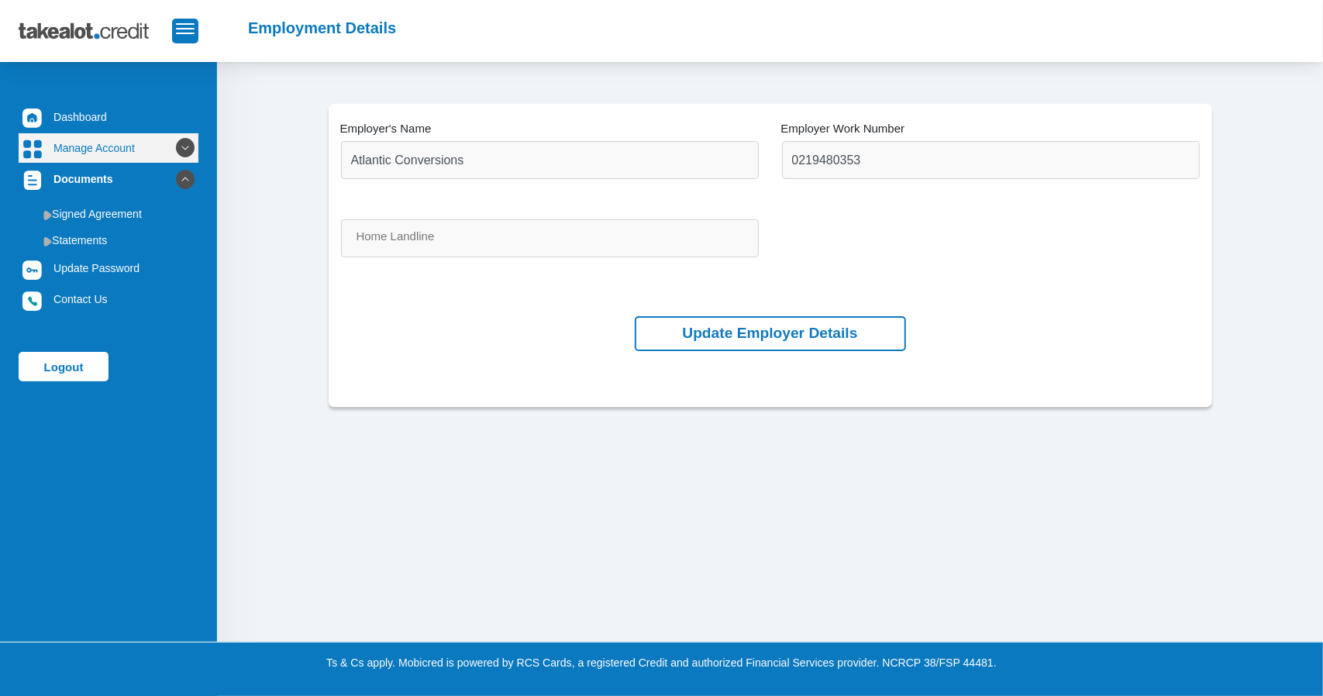
click at [109, 157] on link "Manage Account" at bounding box center [109, 147] width 180 height 29
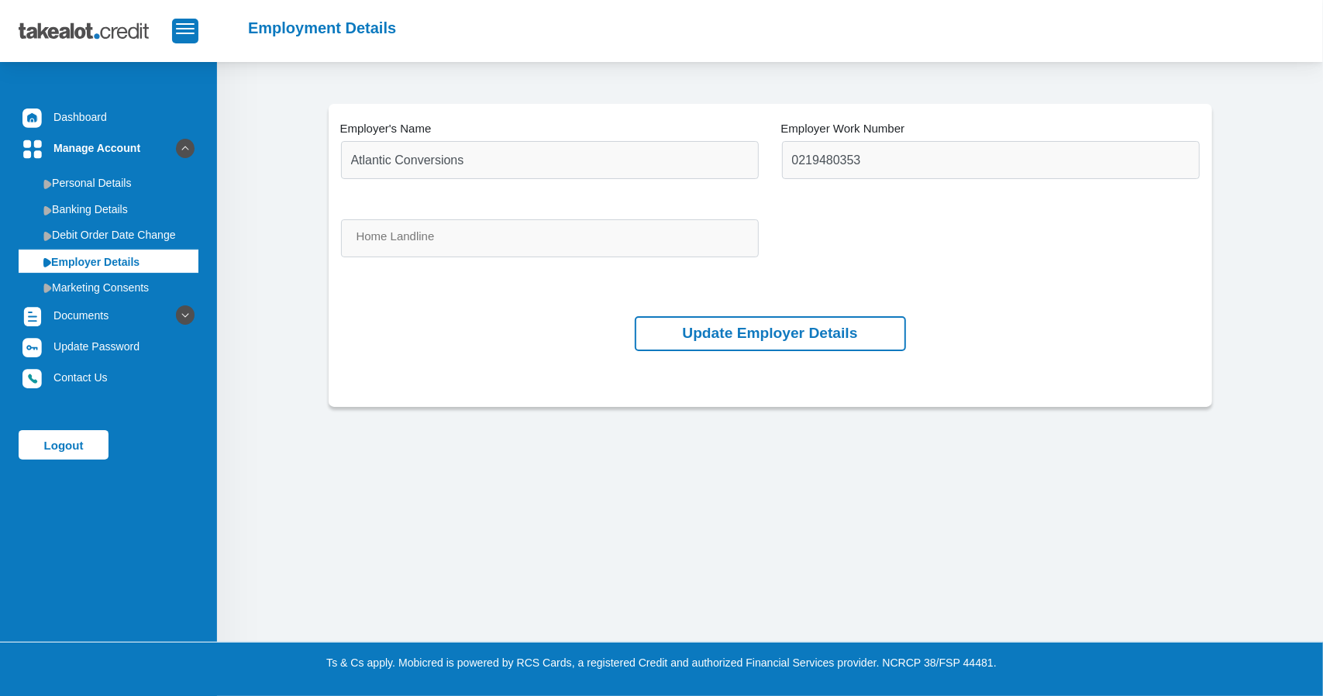
click at [105, 195] on ul "Personal Details Banking Details Debit Order Date Change Employer Details Marke…" at bounding box center [109, 232] width 180 height 136
click at [106, 191] on link "Personal Details" at bounding box center [109, 183] width 180 height 25
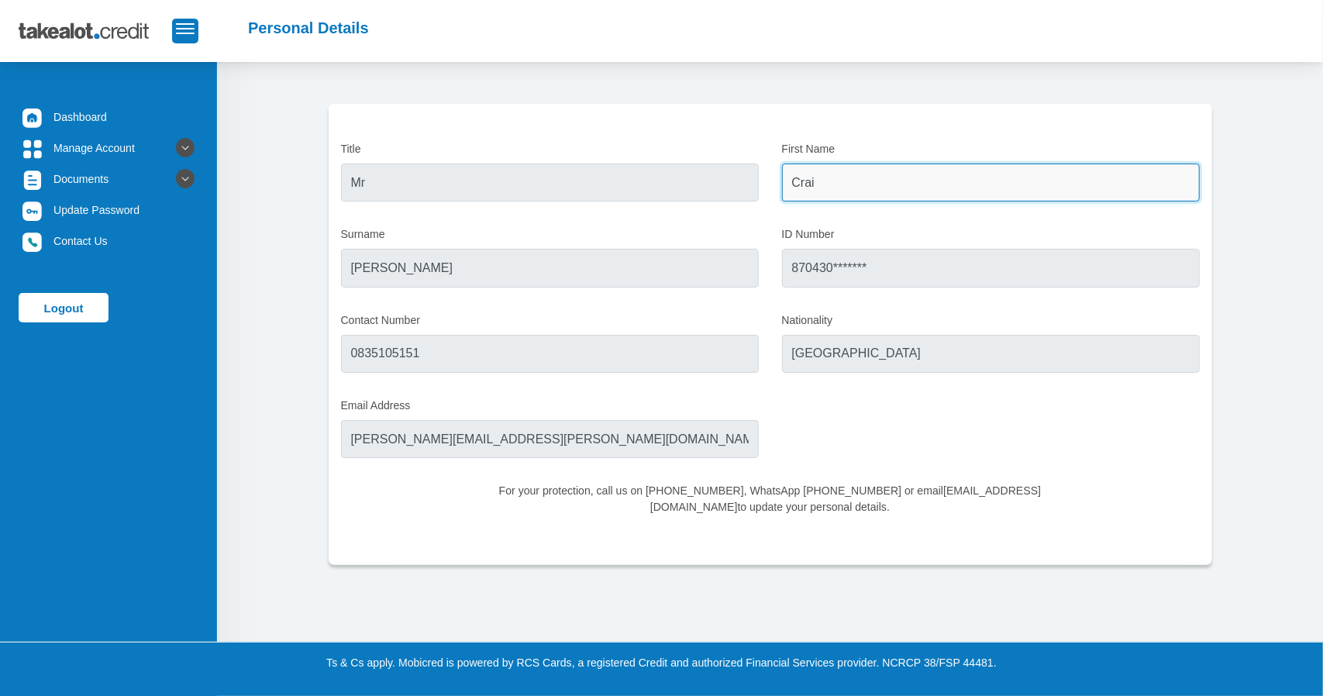
click at [838, 177] on input "Crai" at bounding box center [991, 183] width 418 height 38
click at [850, 188] on input "Crai" at bounding box center [991, 183] width 418 height 38
drag, startPoint x: 848, startPoint y: 185, endPoint x: 690, endPoint y: 188, distance: 158.1
click at [690, 187] on div "Title Mr First Name Crai Surname [PERSON_NAME] ID Number 870430******* Contact …" at bounding box center [770, 334] width 882 height 387
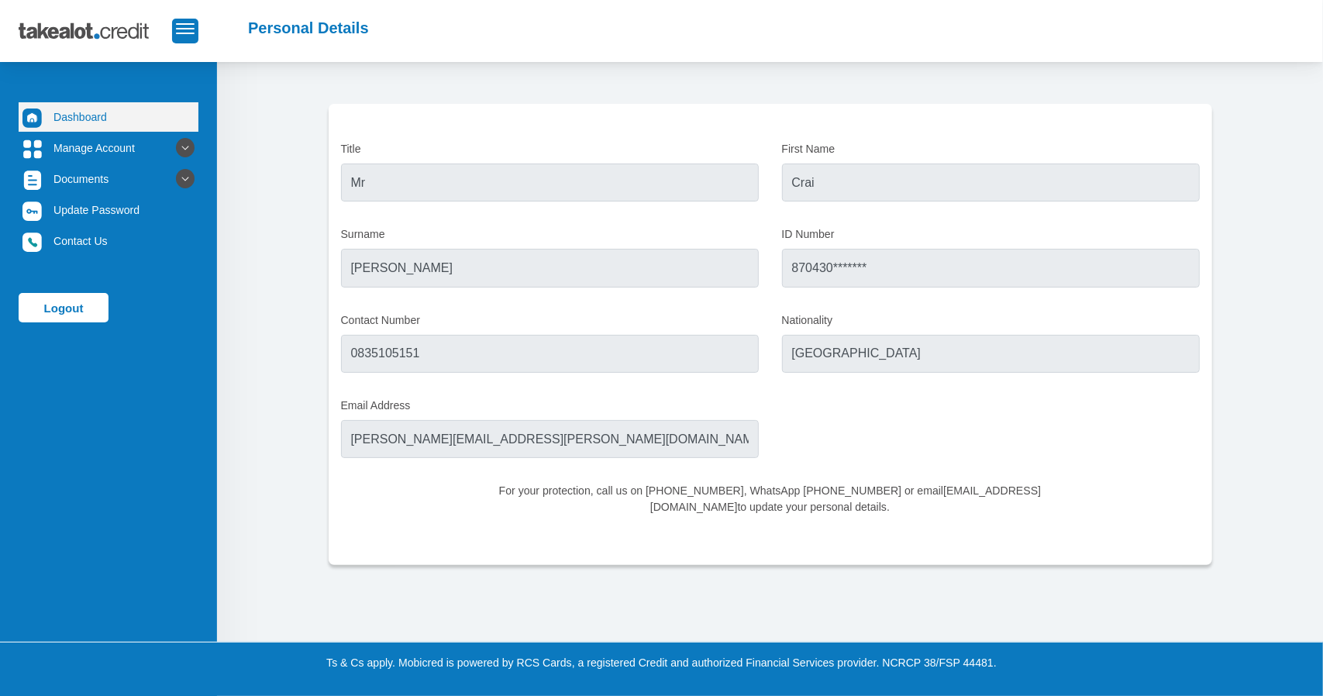
click at [94, 122] on link "Dashboard" at bounding box center [109, 116] width 180 height 29
